Goal: Information Seeking & Learning: Learn about a topic

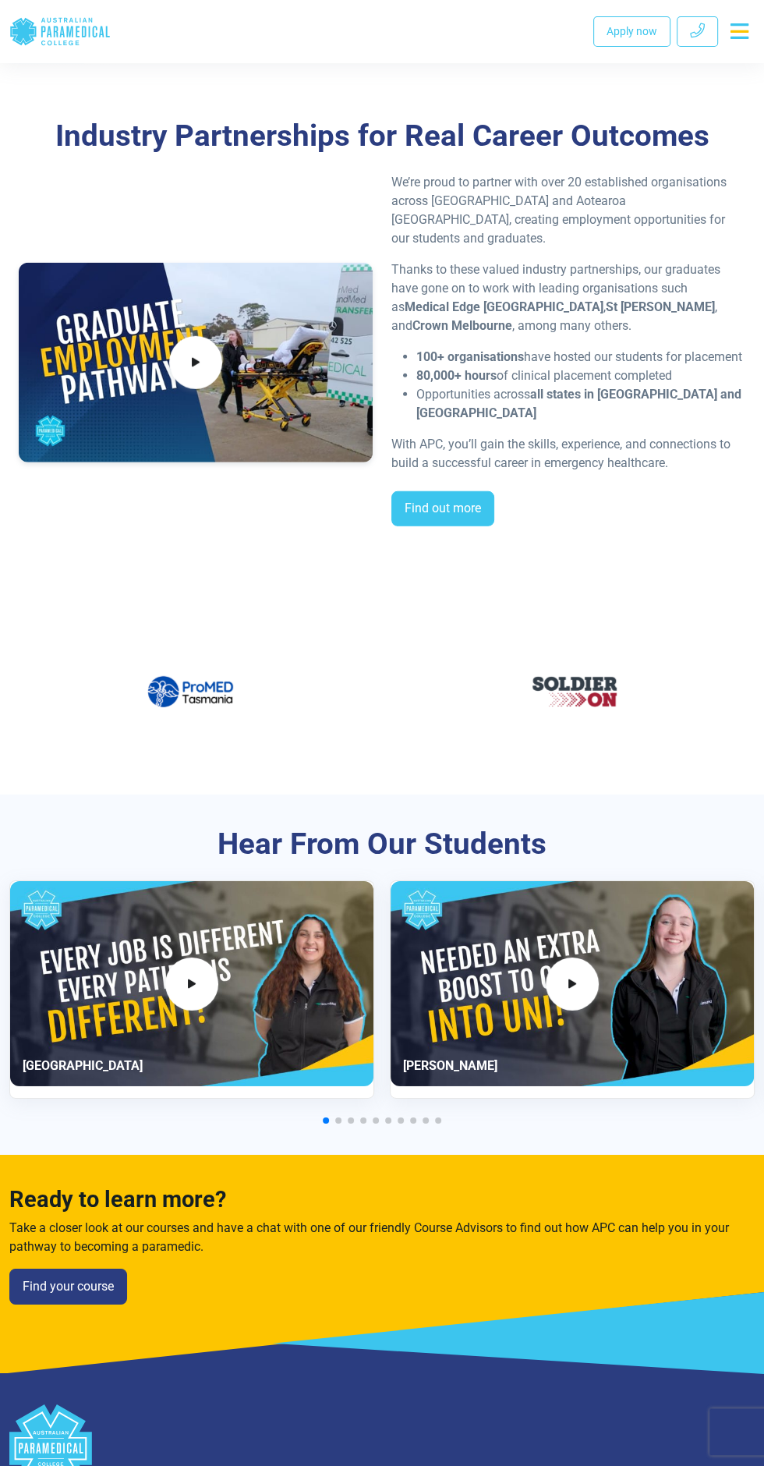
scroll to position [2708, 0]
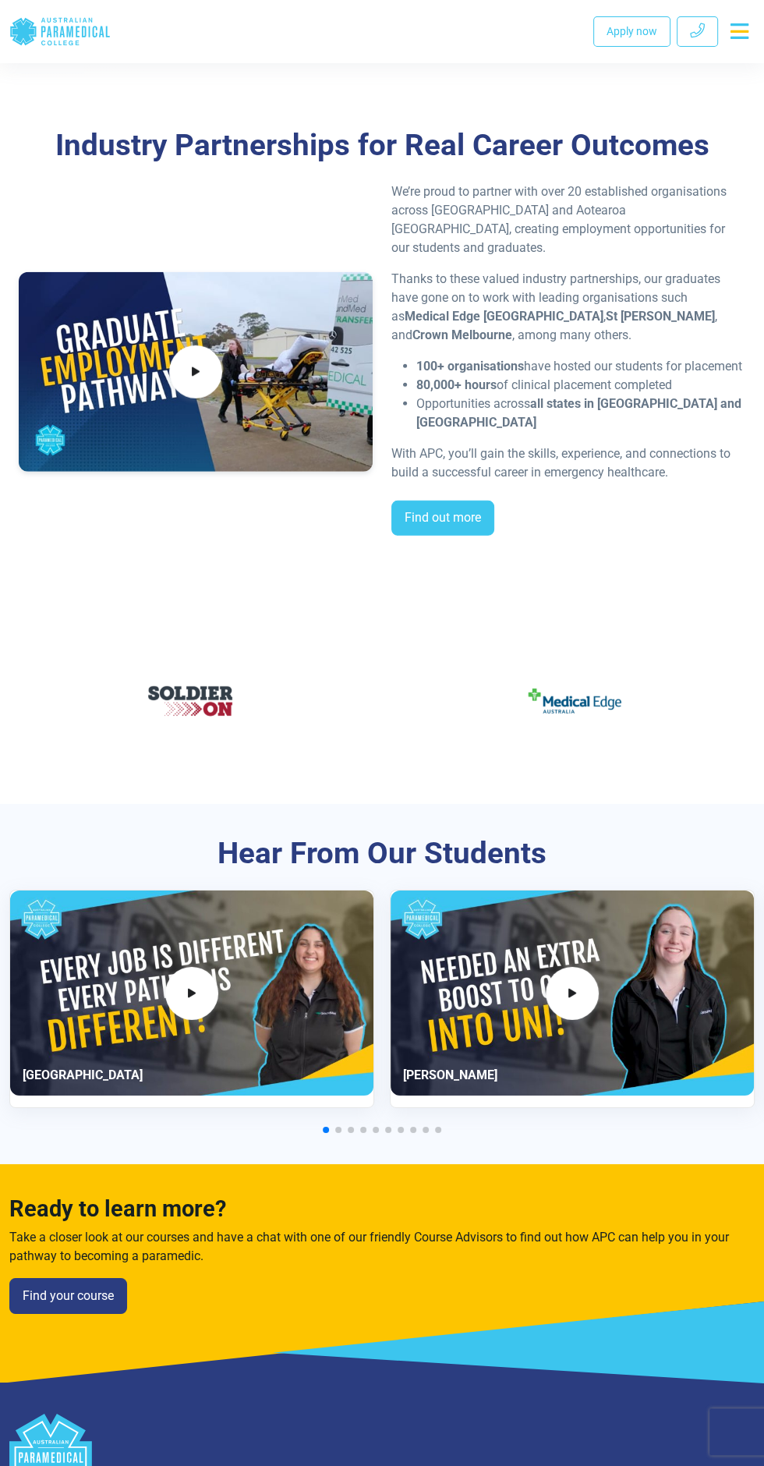
click at [583, 693] on img "14 / 60" at bounding box center [575, 701] width 94 height 94
click at [196, 695] on img "13 / 60" at bounding box center [190, 701] width 94 height 94
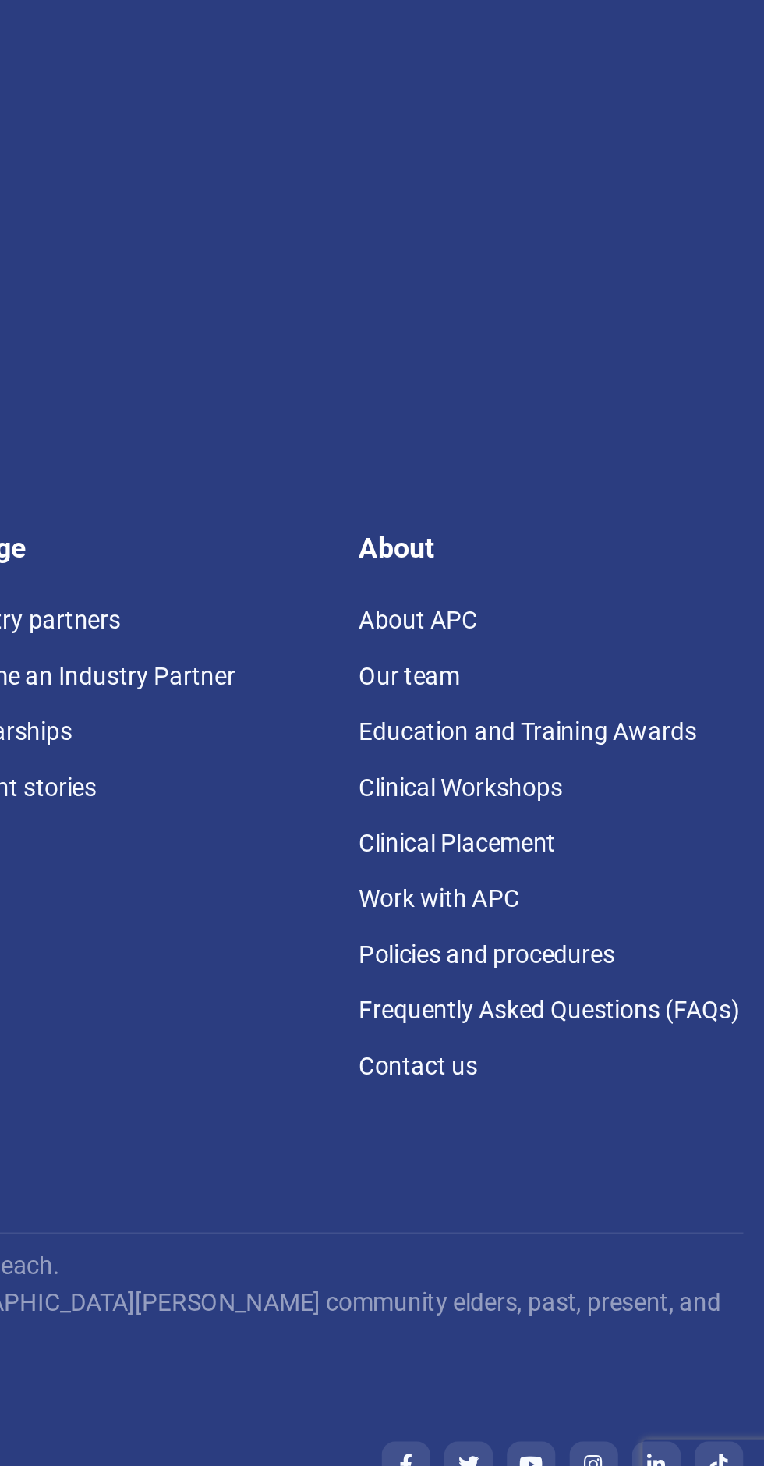
scroll to position [3468, 0]
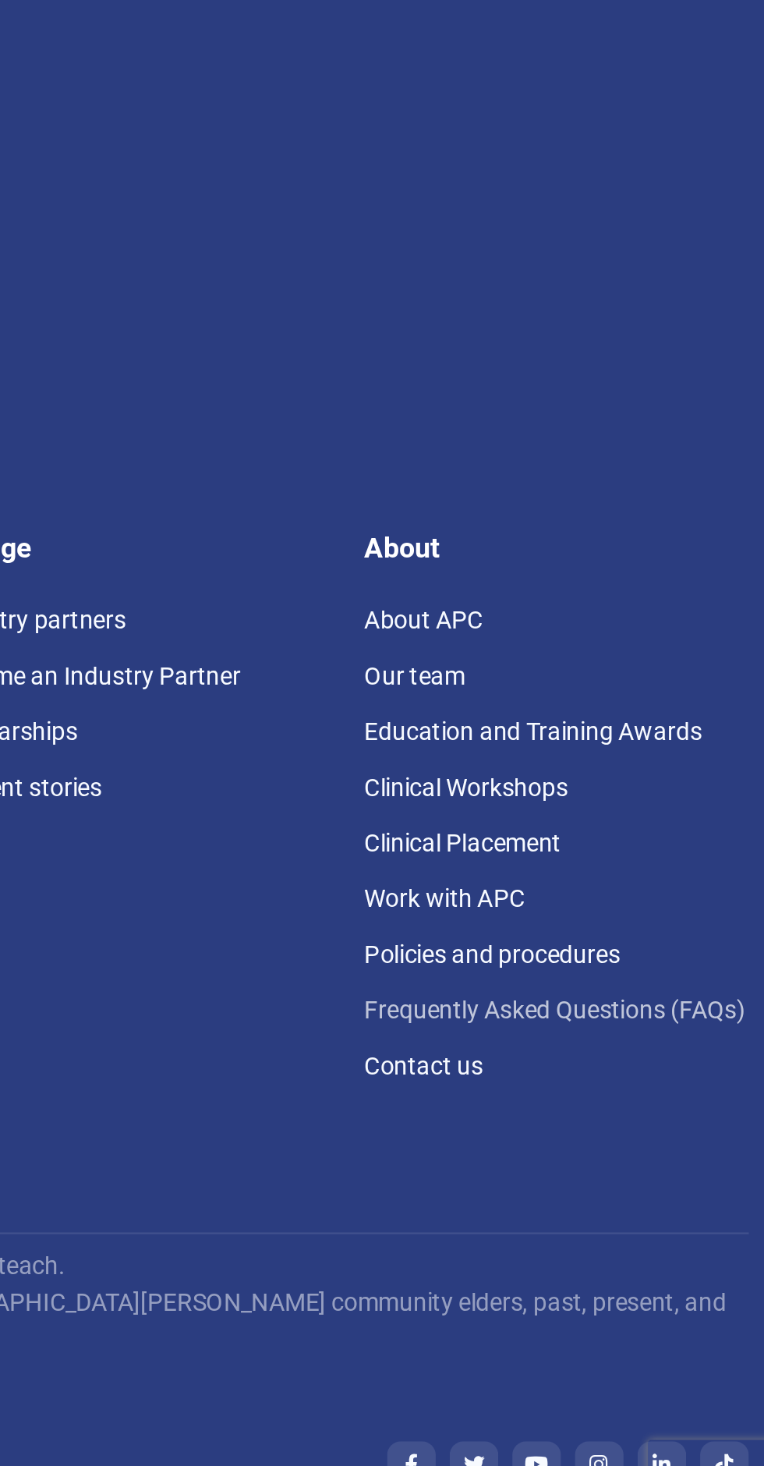
click at [742, 1216] on link "Frequently Asked Questions (FAQs)" at bounding box center [667, 1215] width 171 height 12
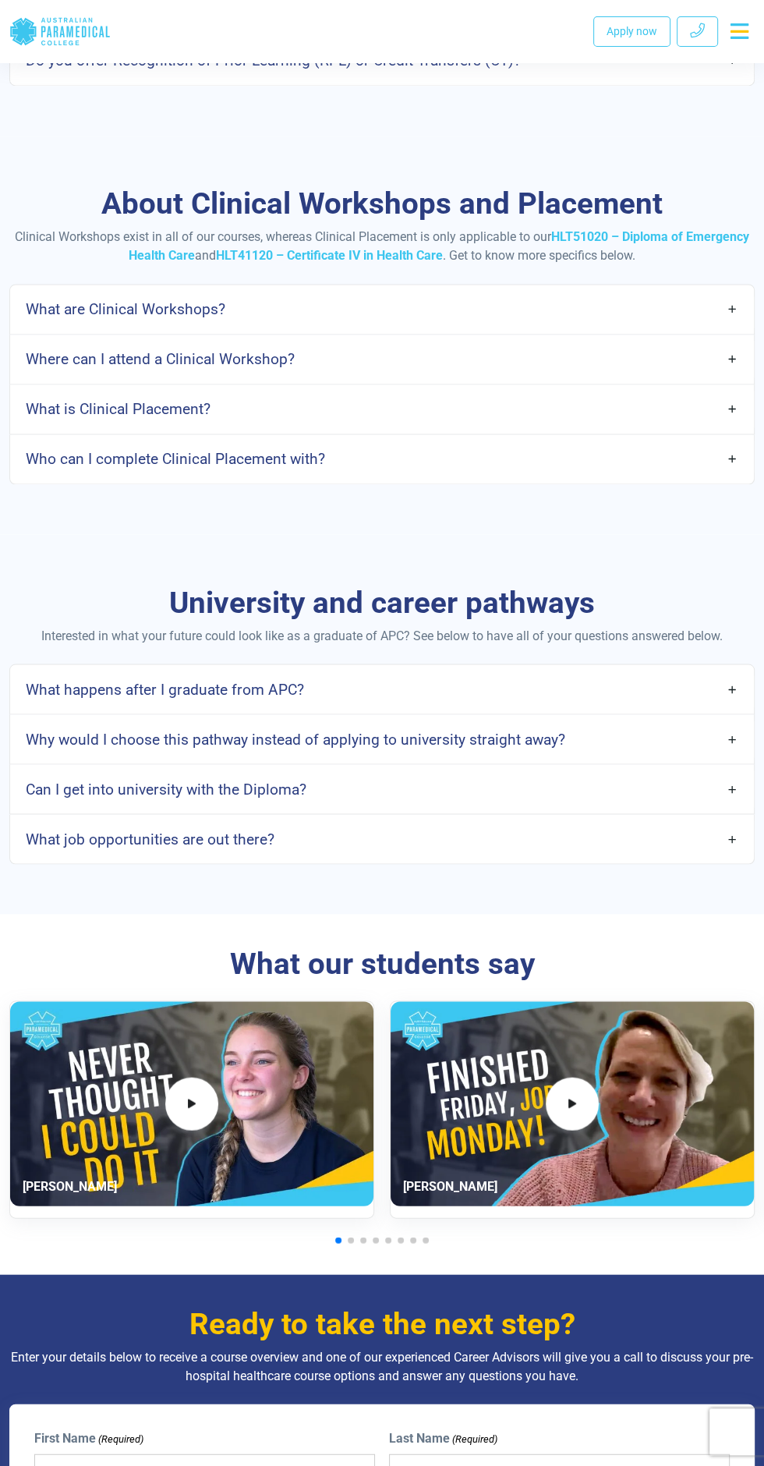
scroll to position [1519, 0]
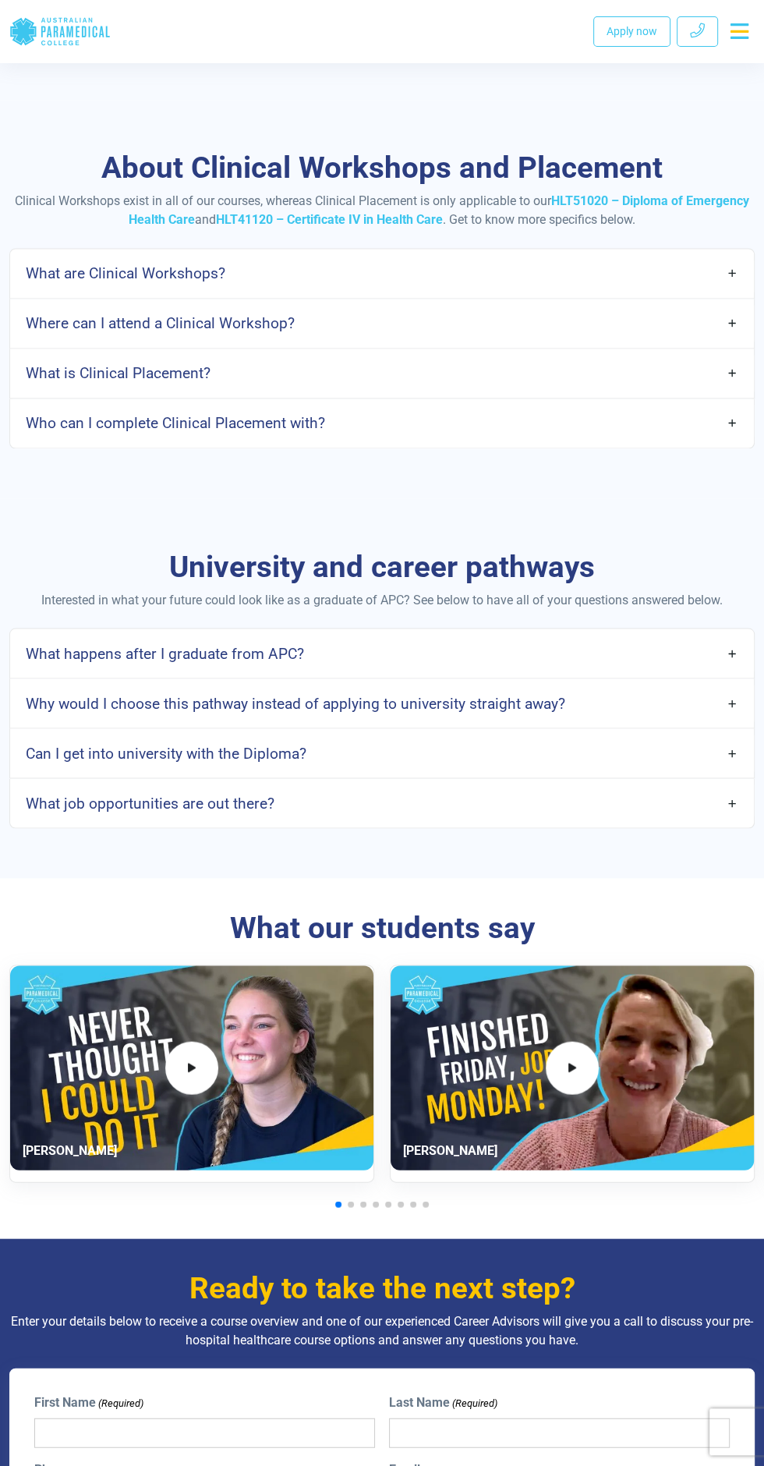
click at [732, 797] on link "What job opportunities are out there?" at bounding box center [382, 802] width 744 height 37
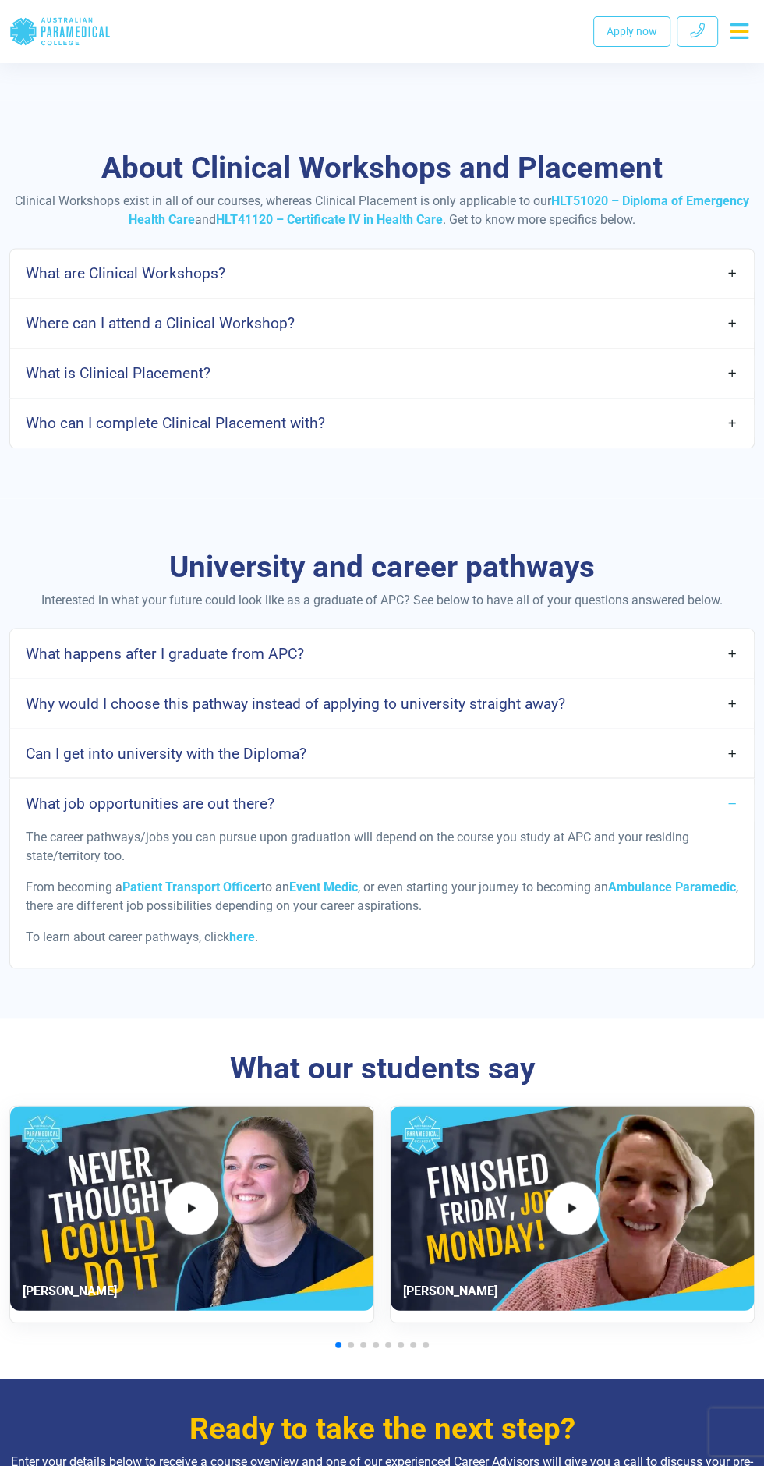
click at [713, 756] on link "Can I get into university with the Diploma?" at bounding box center [382, 753] width 744 height 37
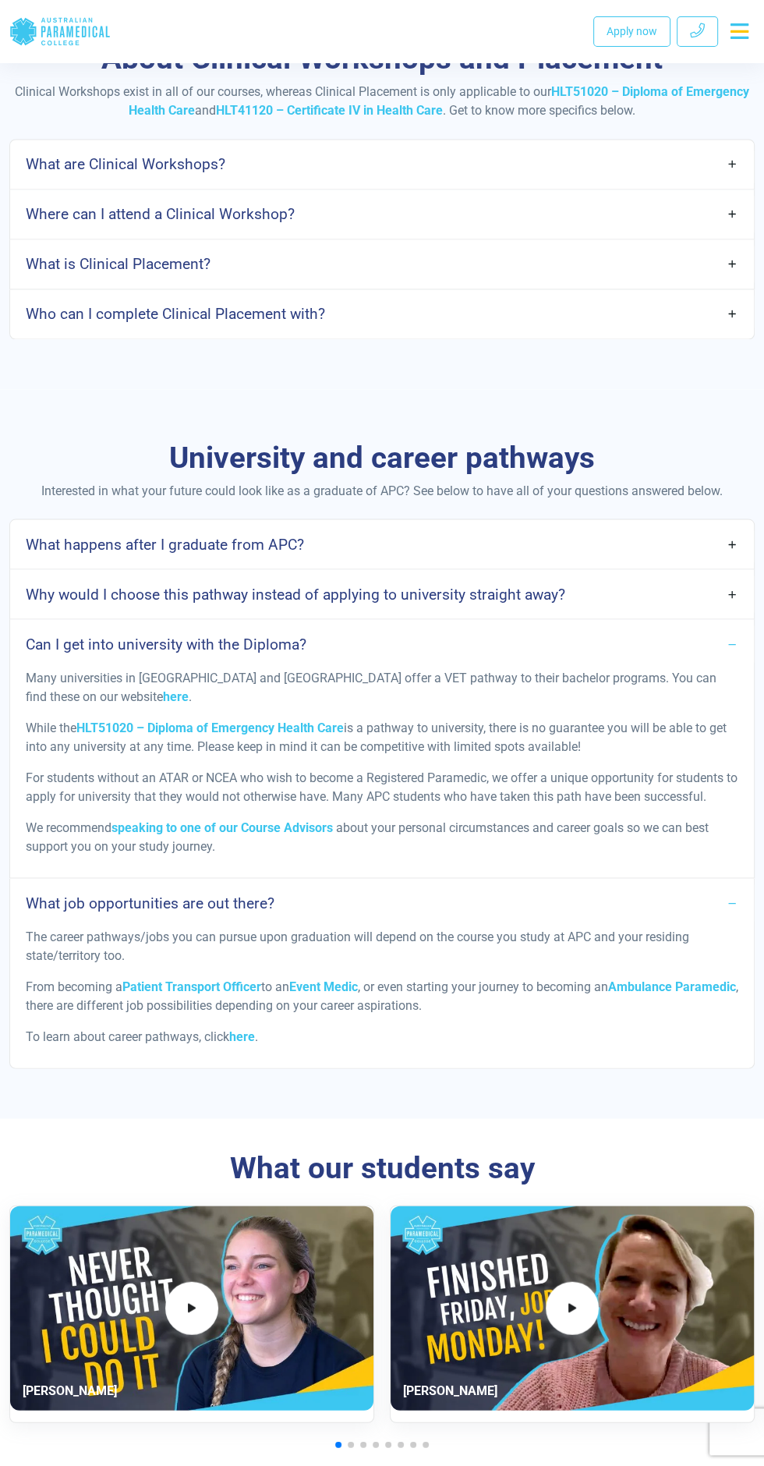
scroll to position [1615, 0]
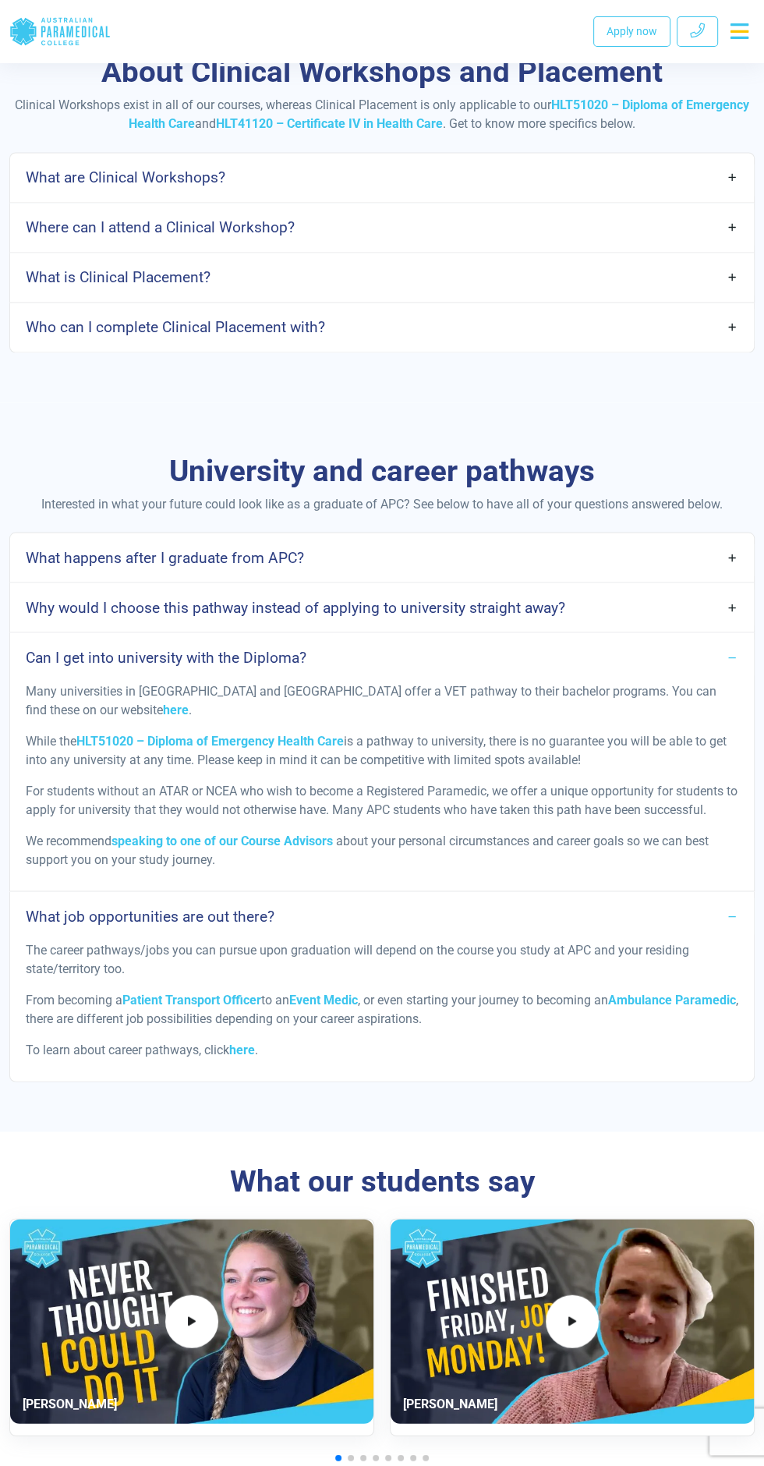
click at [732, 602] on link "Why would I choose this pathway instead of applying to university straight away?" at bounding box center [382, 607] width 744 height 37
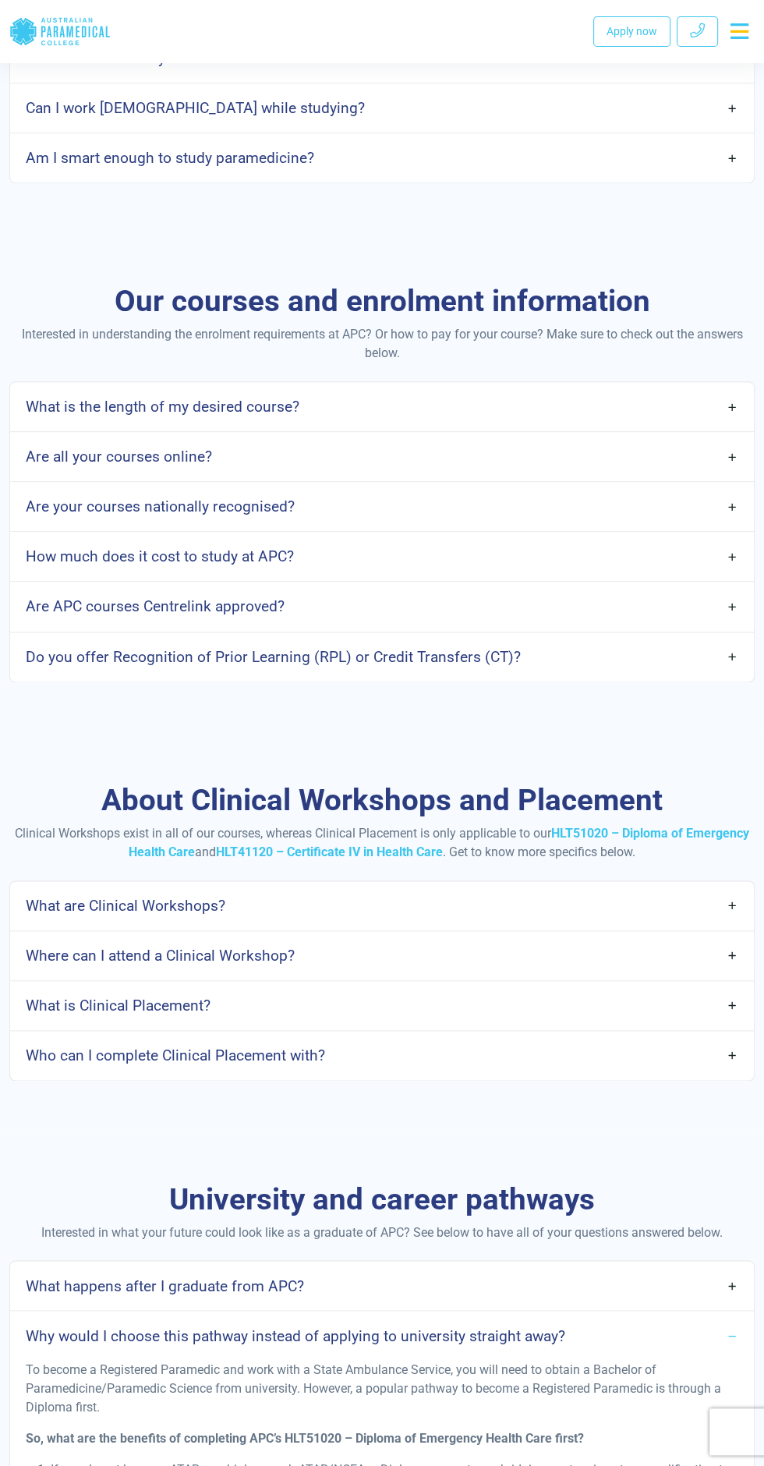
scroll to position [886, 0]
click at [718, 549] on link "How much does it cost to study at APC?" at bounding box center [382, 557] width 744 height 37
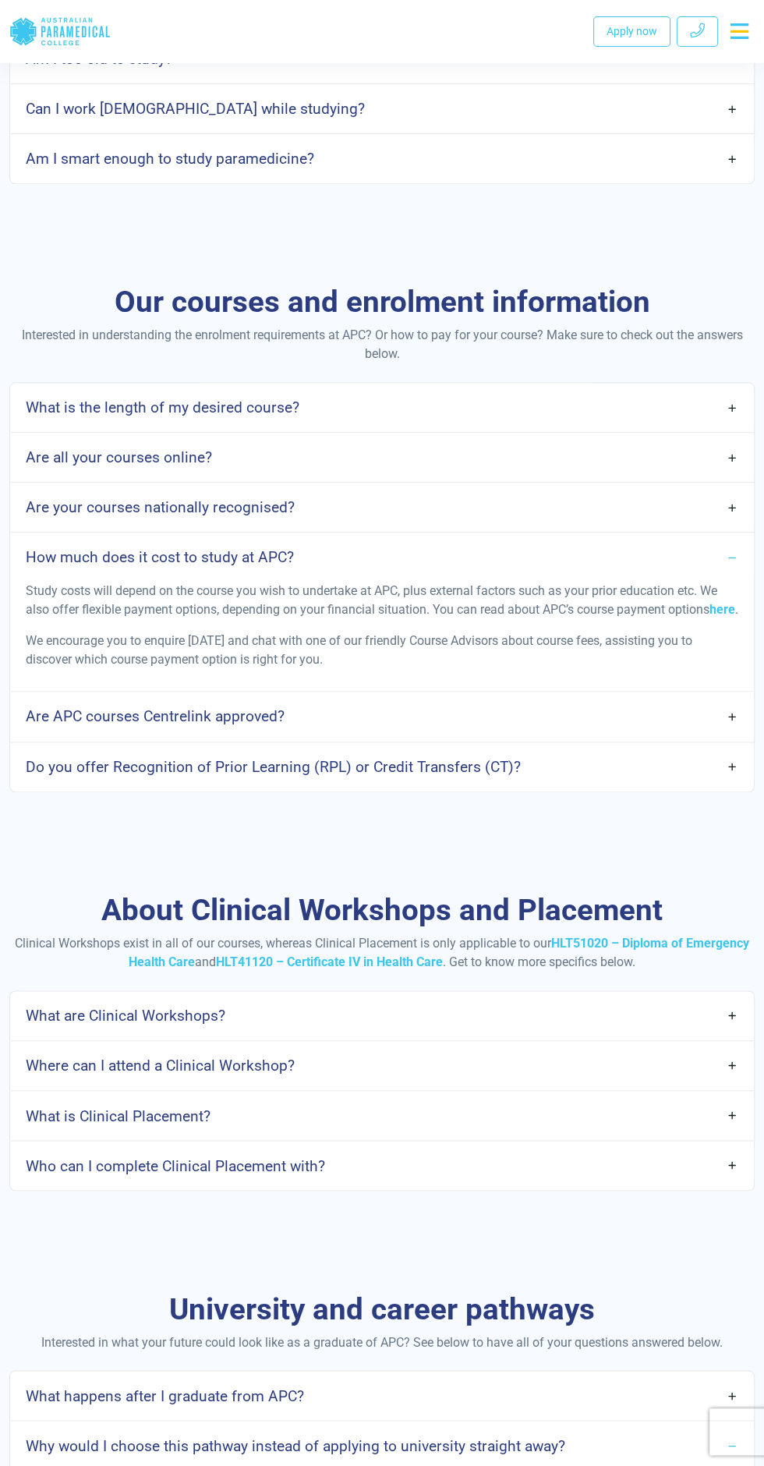
click at [732, 730] on link "Are APC courses Centrelink approved?" at bounding box center [382, 716] width 744 height 37
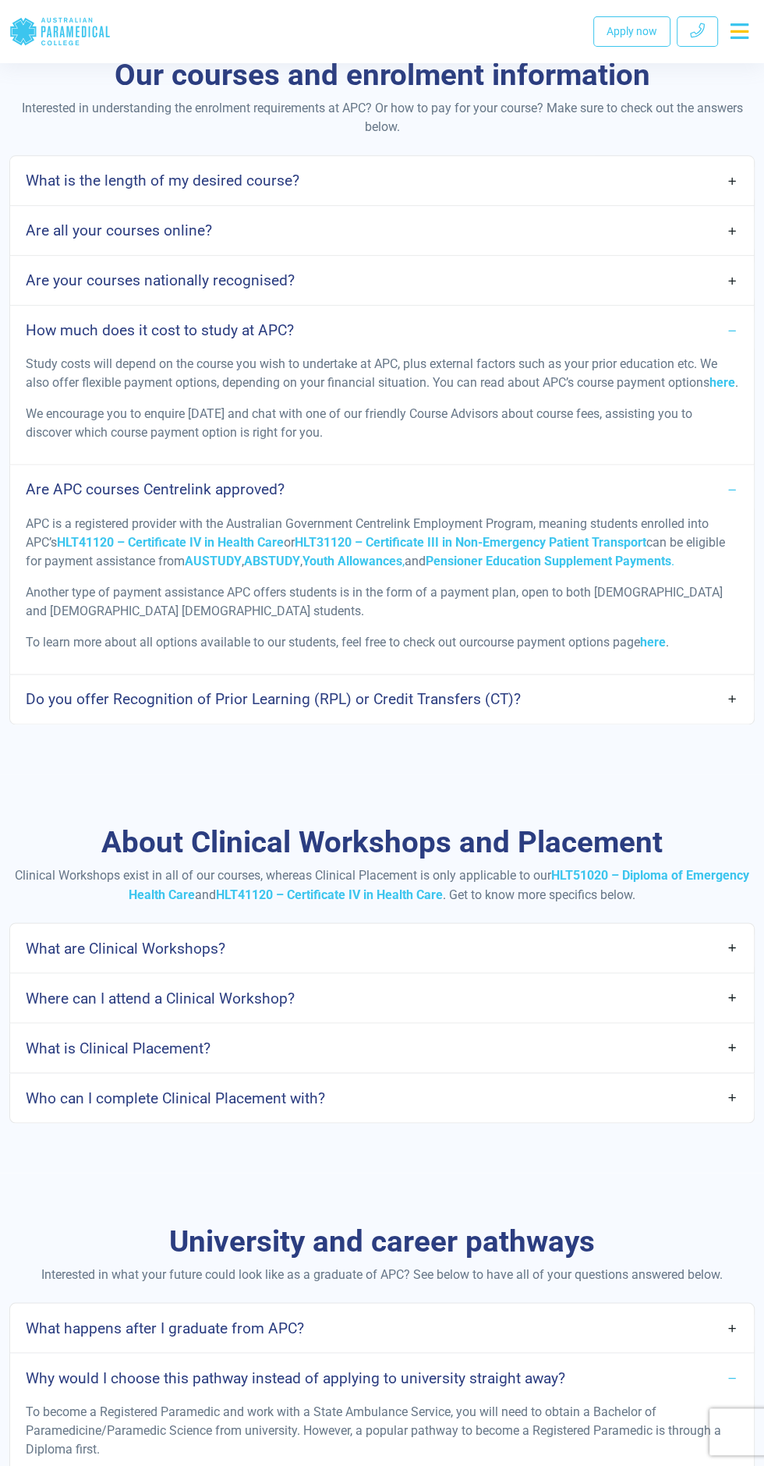
scroll to position [1131, 0]
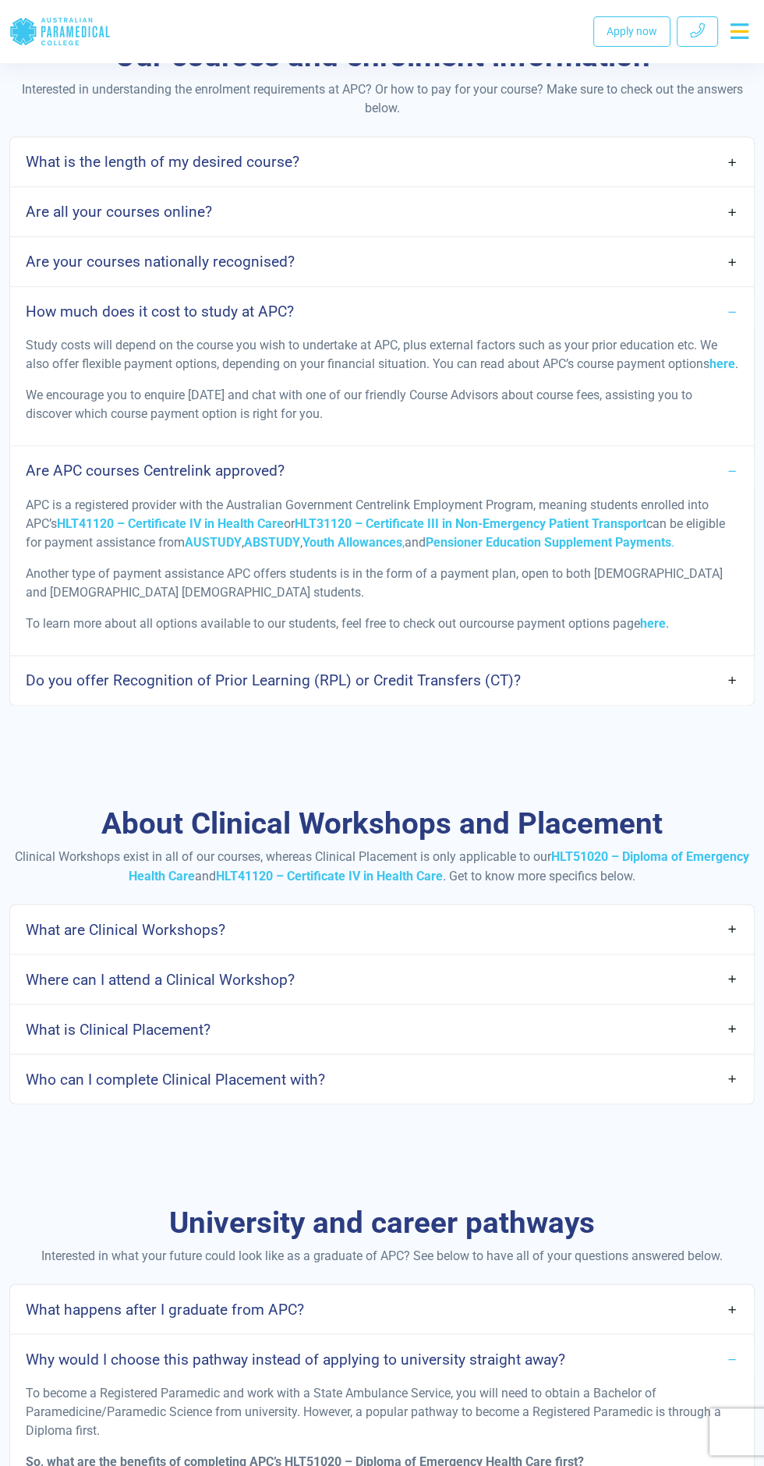
click at [671, 550] on span "Pensioner Education Supplement Payments" at bounding box center [549, 542] width 246 height 15
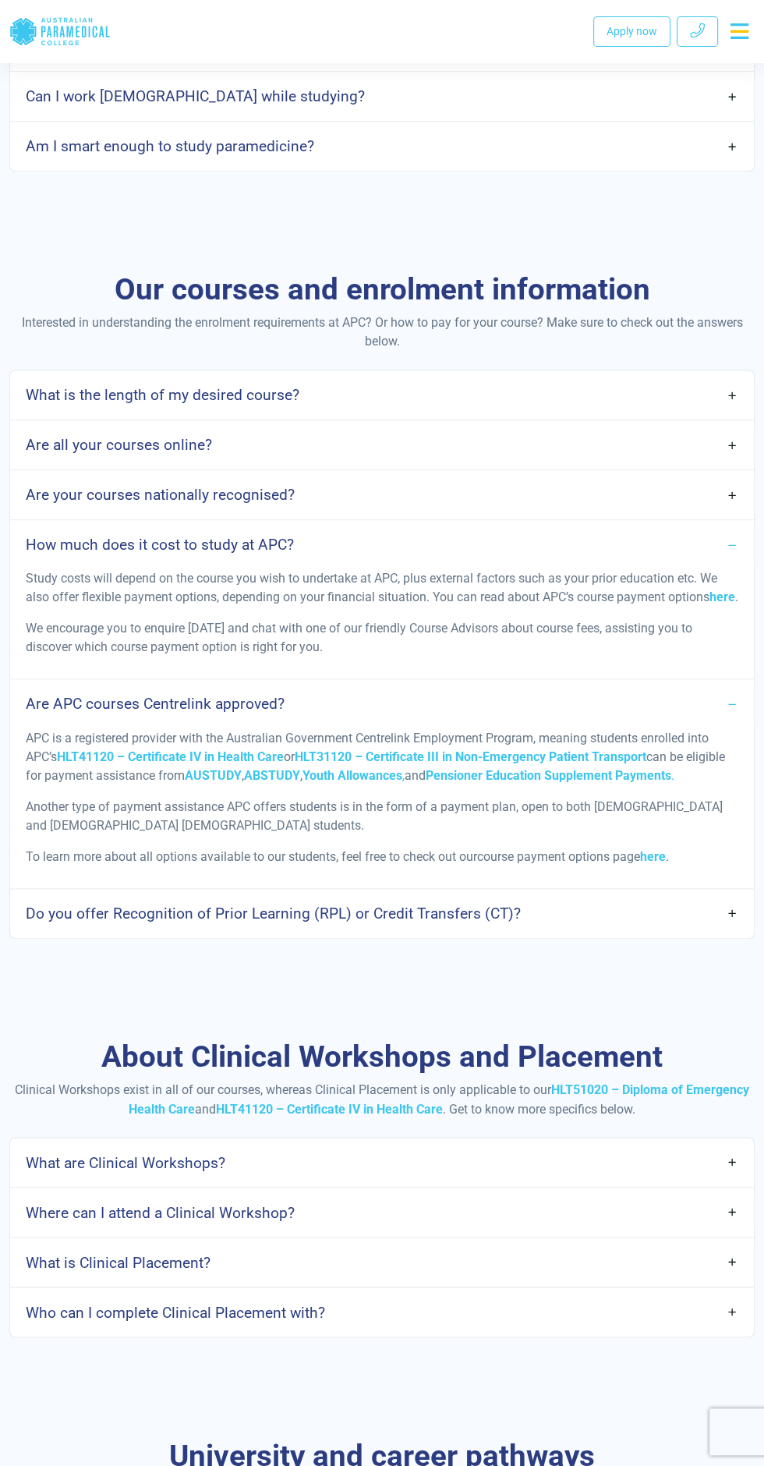
scroll to position [897, 0]
click at [728, 439] on link "Are all your courses online?" at bounding box center [382, 446] width 744 height 37
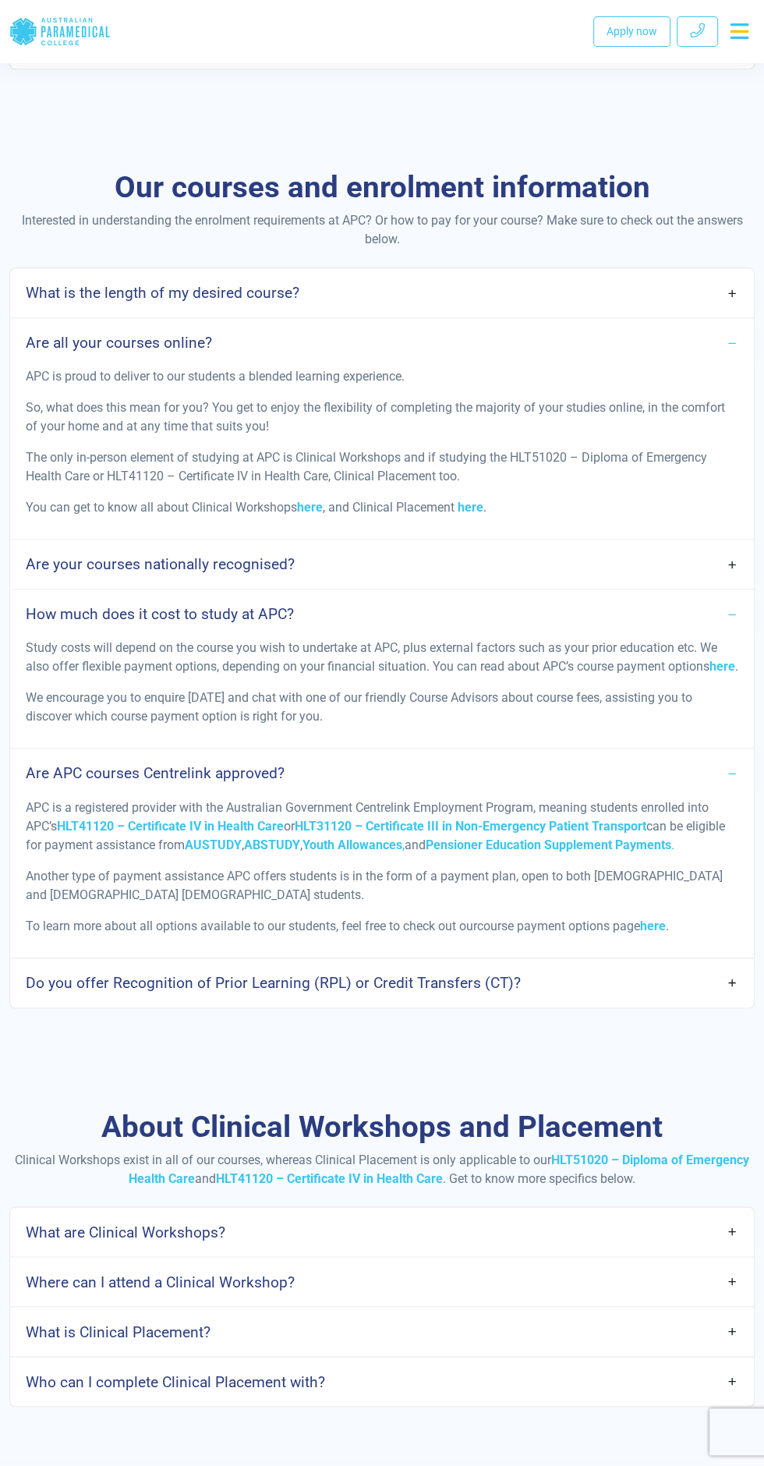
scroll to position [1003, 0]
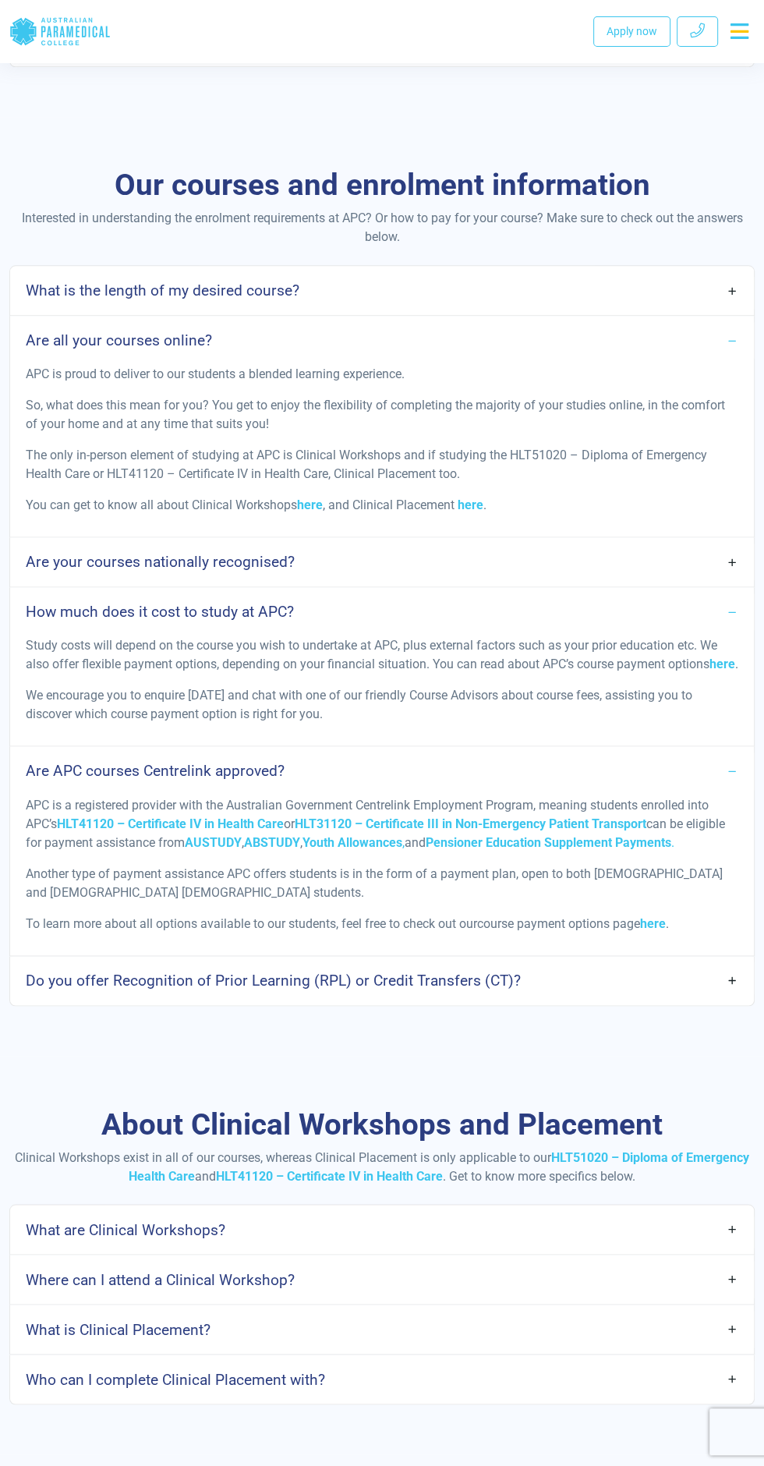
click at [732, 288] on link "What is the length of my desired course?" at bounding box center [382, 290] width 744 height 37
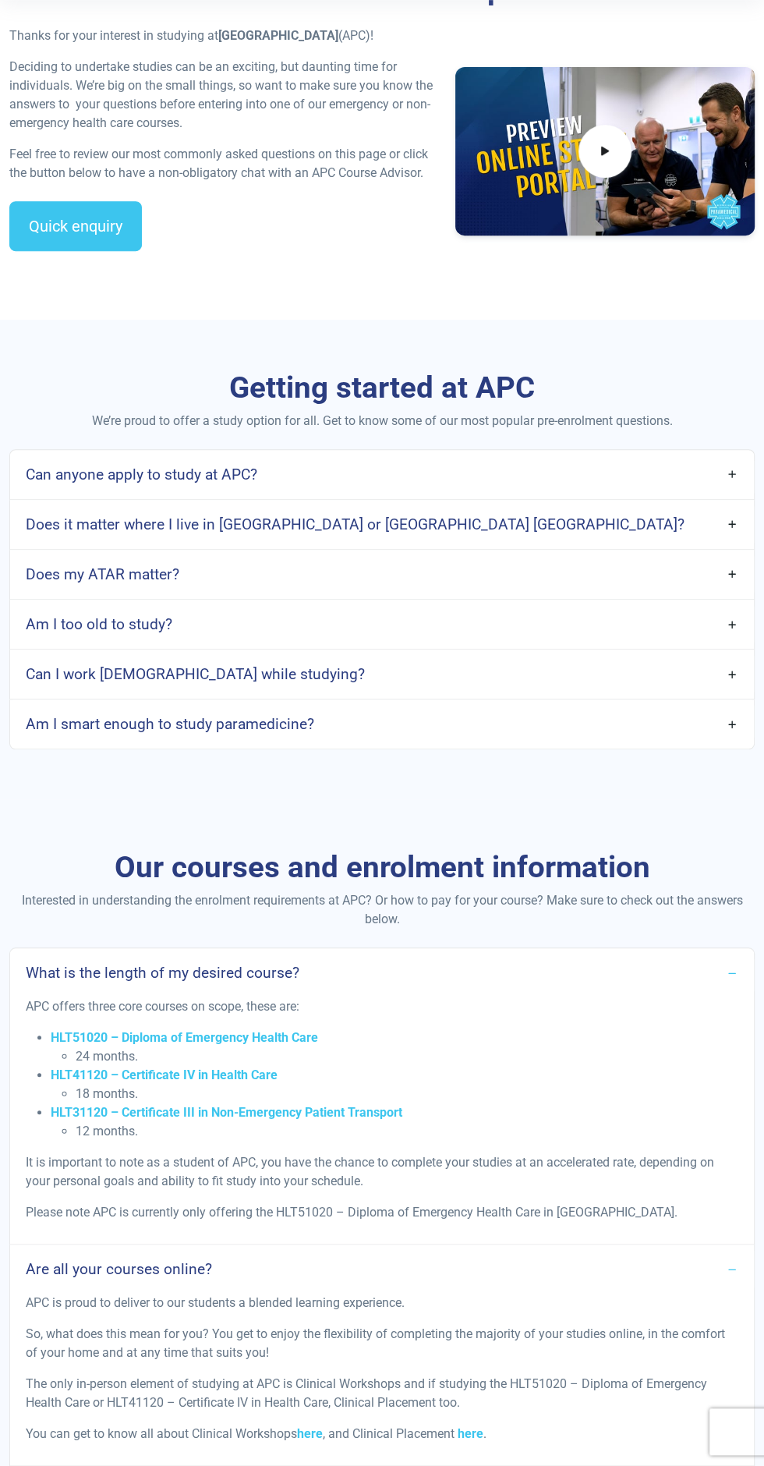
scroll to position [325, 0]
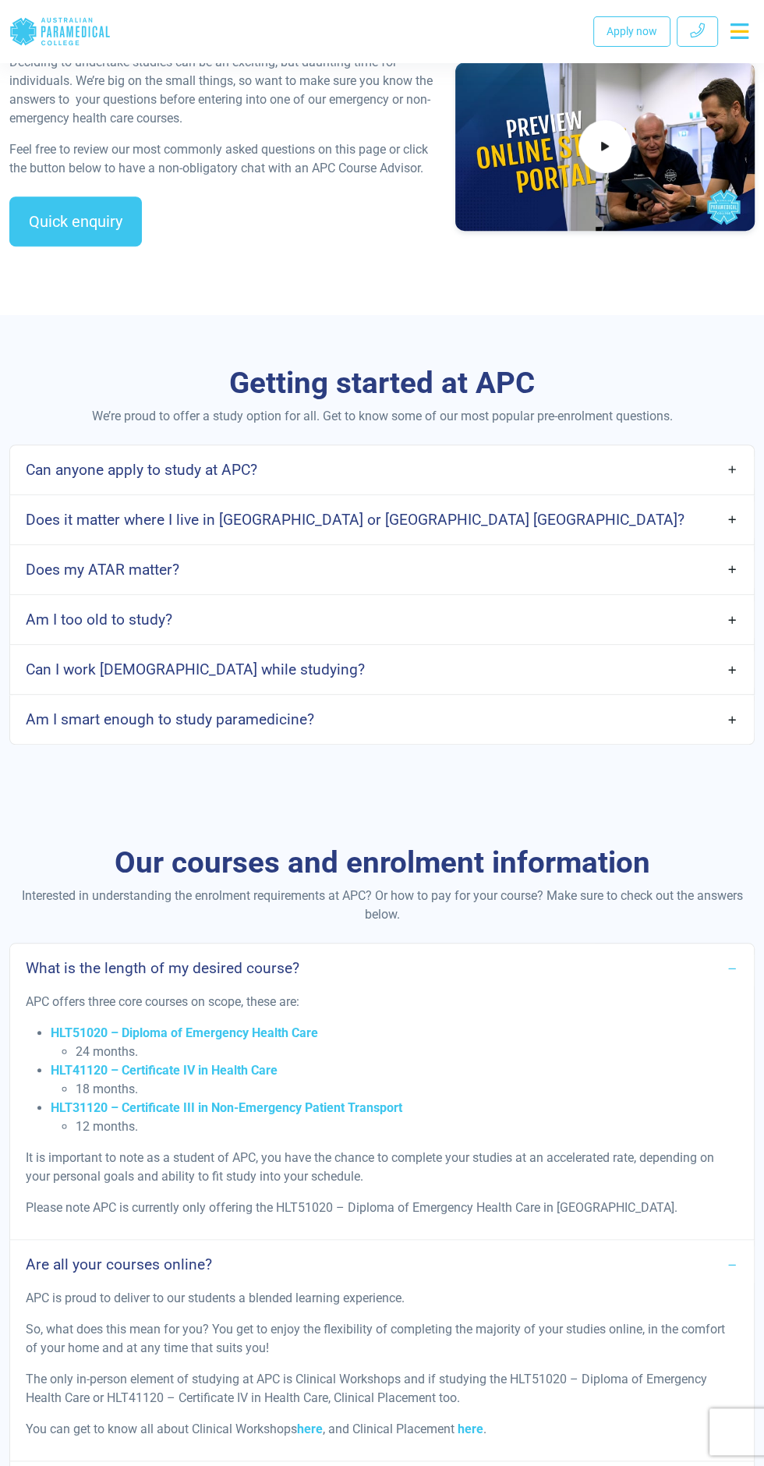
click at [732, 519] on link "Does it matter where I live in Australia or Aotearoa New Zealand?" at bounding box center [382, 519] width 744 height 37
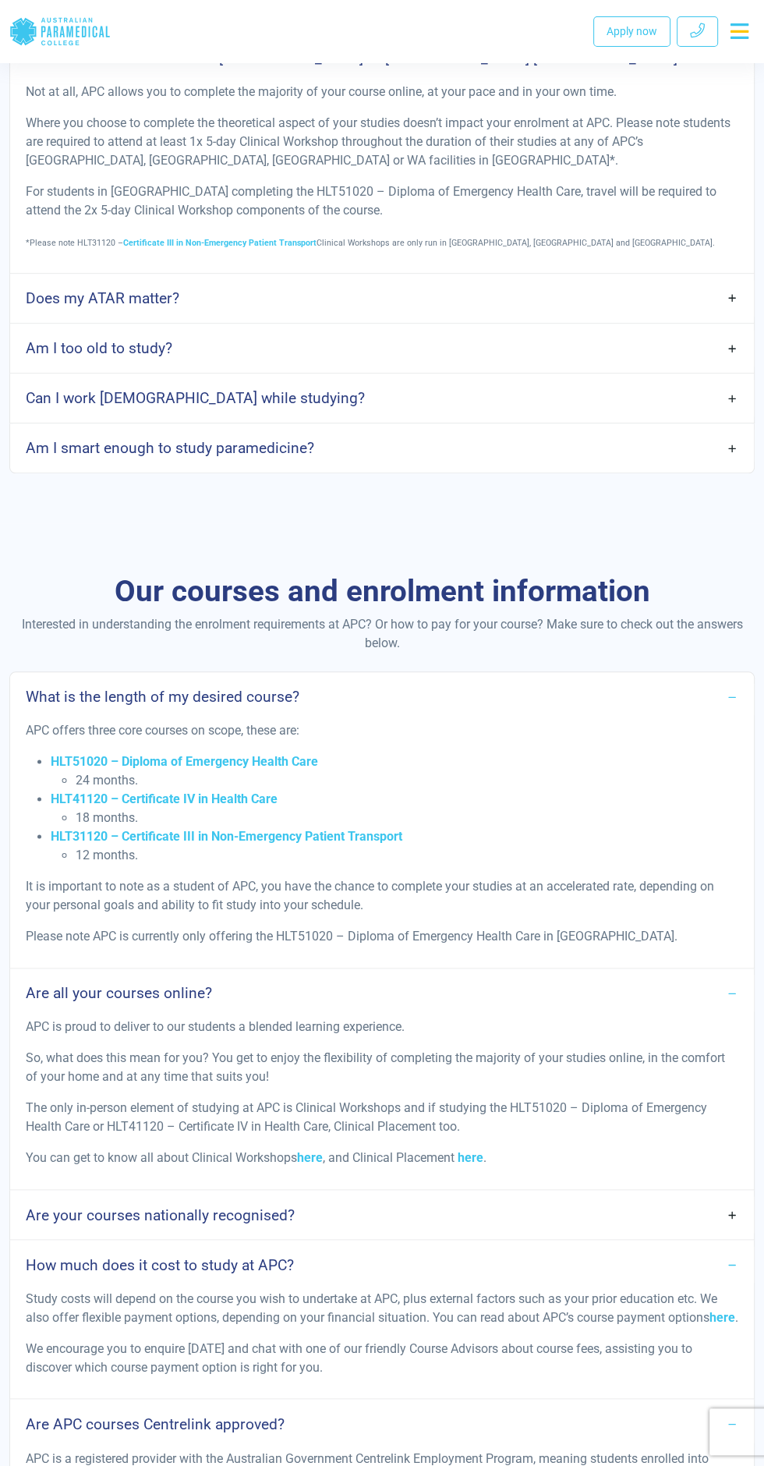
scroll to position [848, 0]
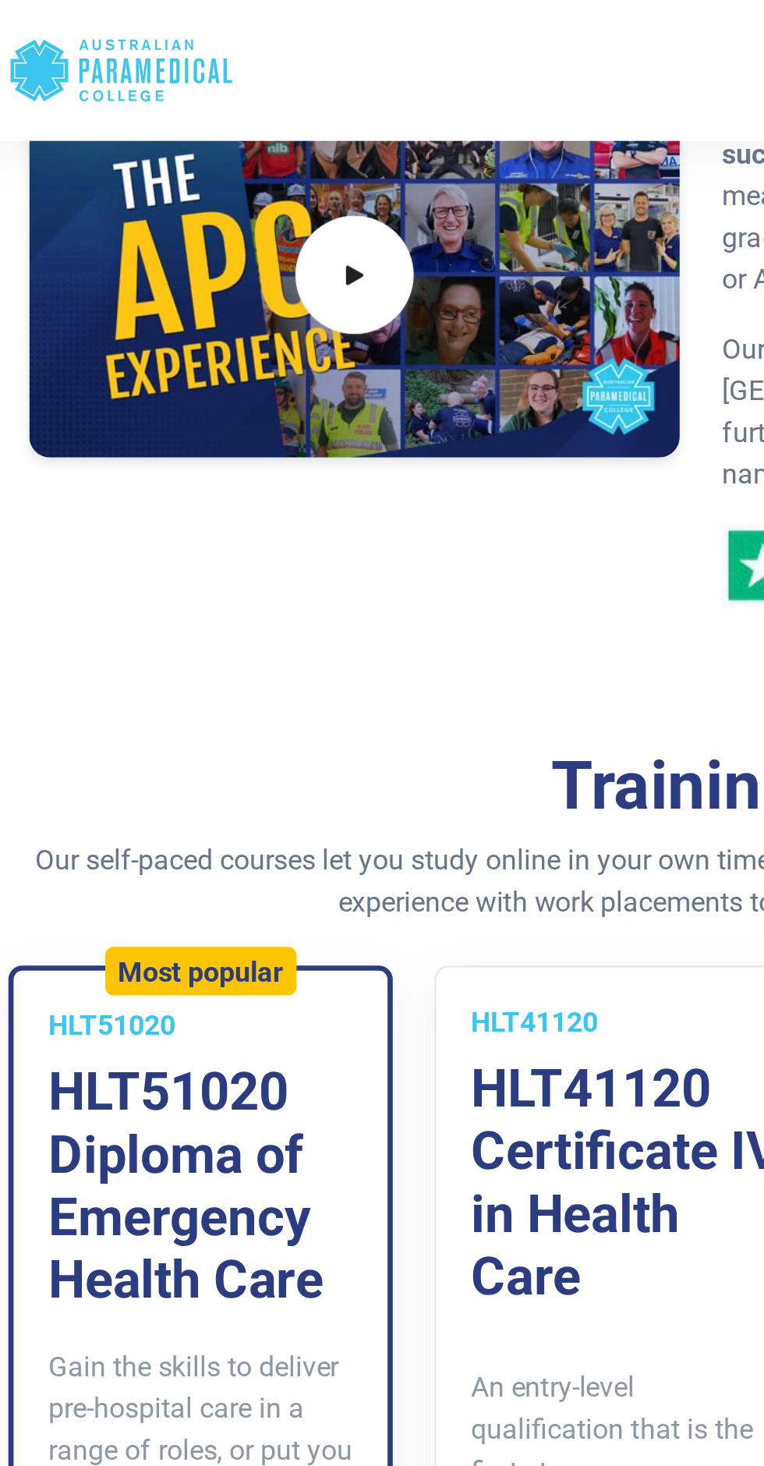
scroll to position [589, 0]
